Goal: Find specific page/section: Find specific page/section

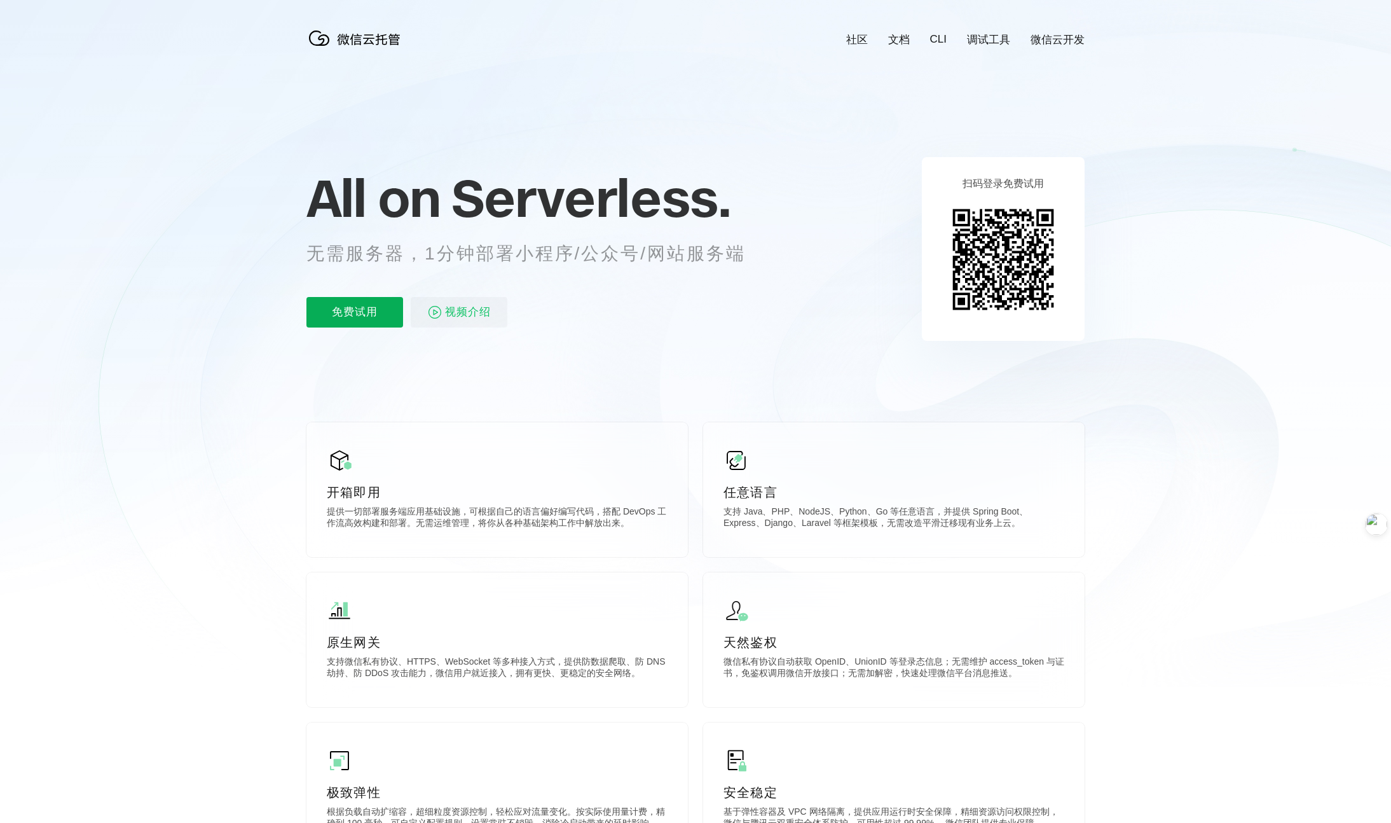
scroll to position [0, 2261]
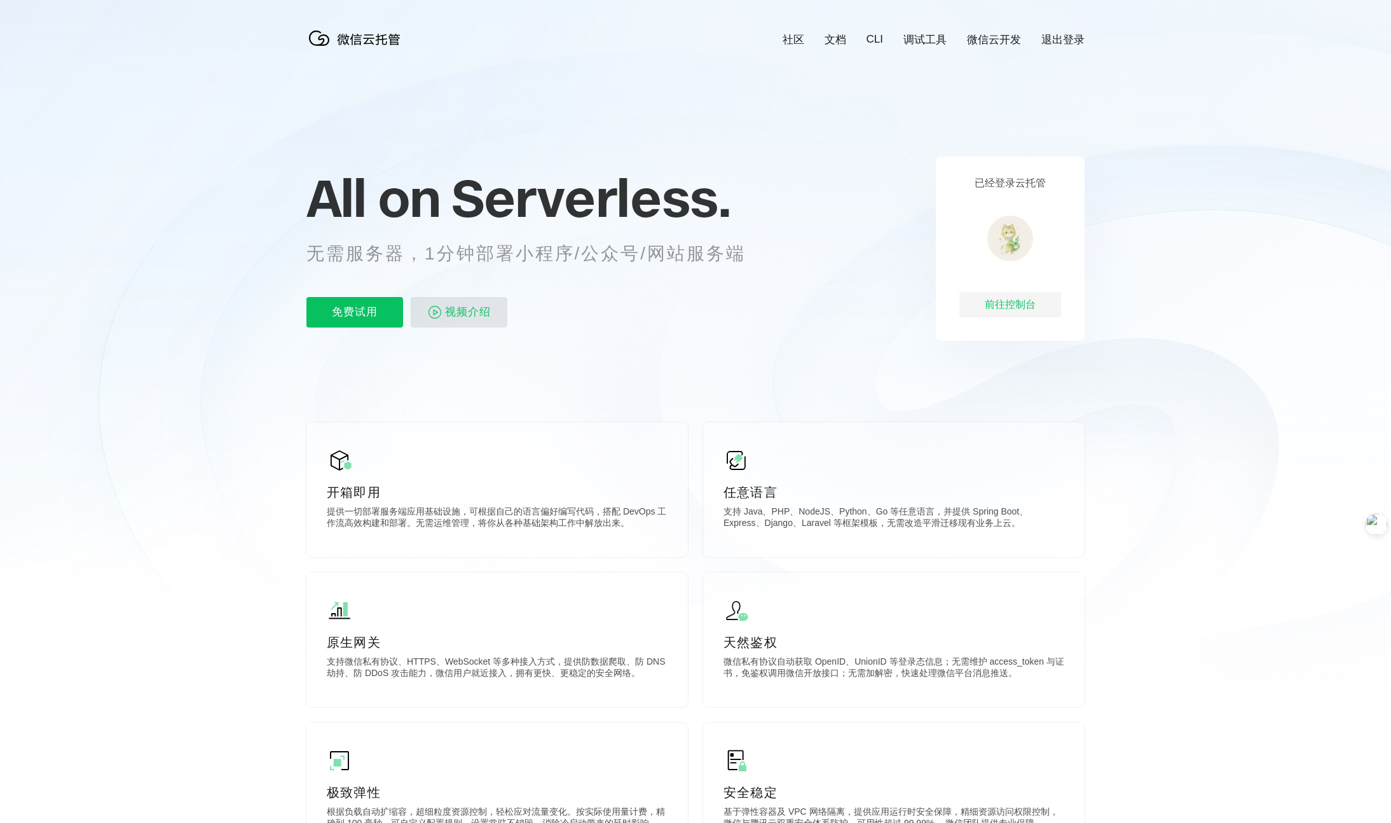
scroll to position [0, 2261]
click at [928, 40] on link "调试工具" at bounding box center [925, 39] width 43 height 15
